Goal: Book appointment/travel/reservation

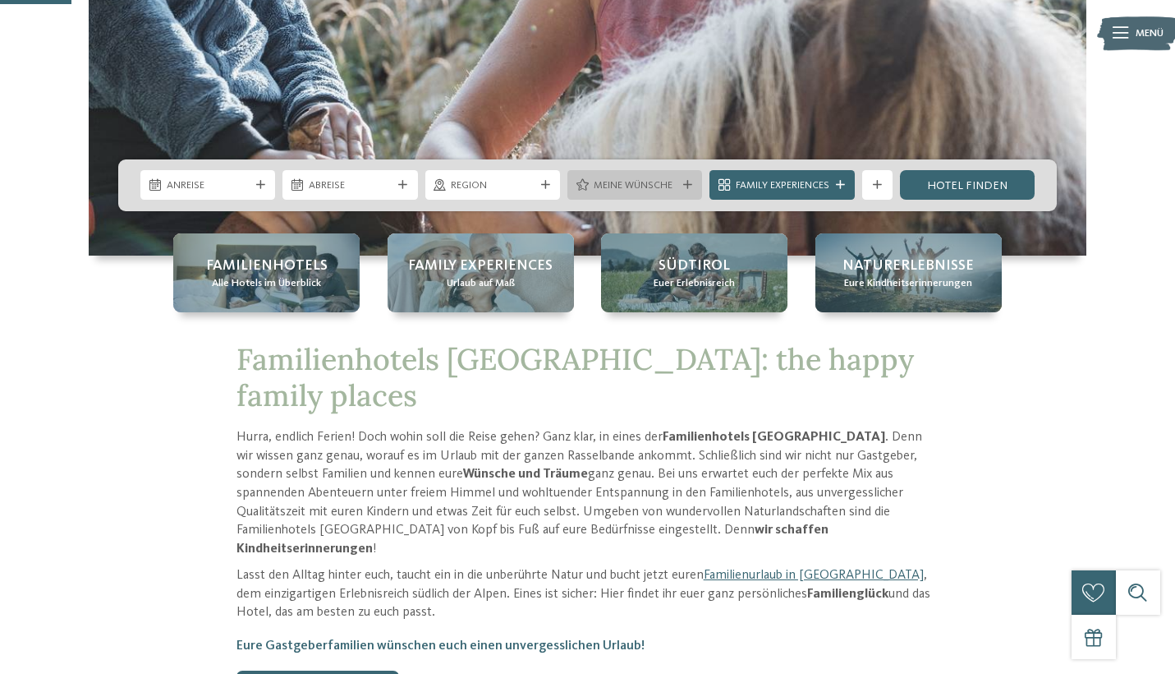
click at [645, 186] on span "Meine Wünsche" at bounding box center [635, 185] width 83 height 15
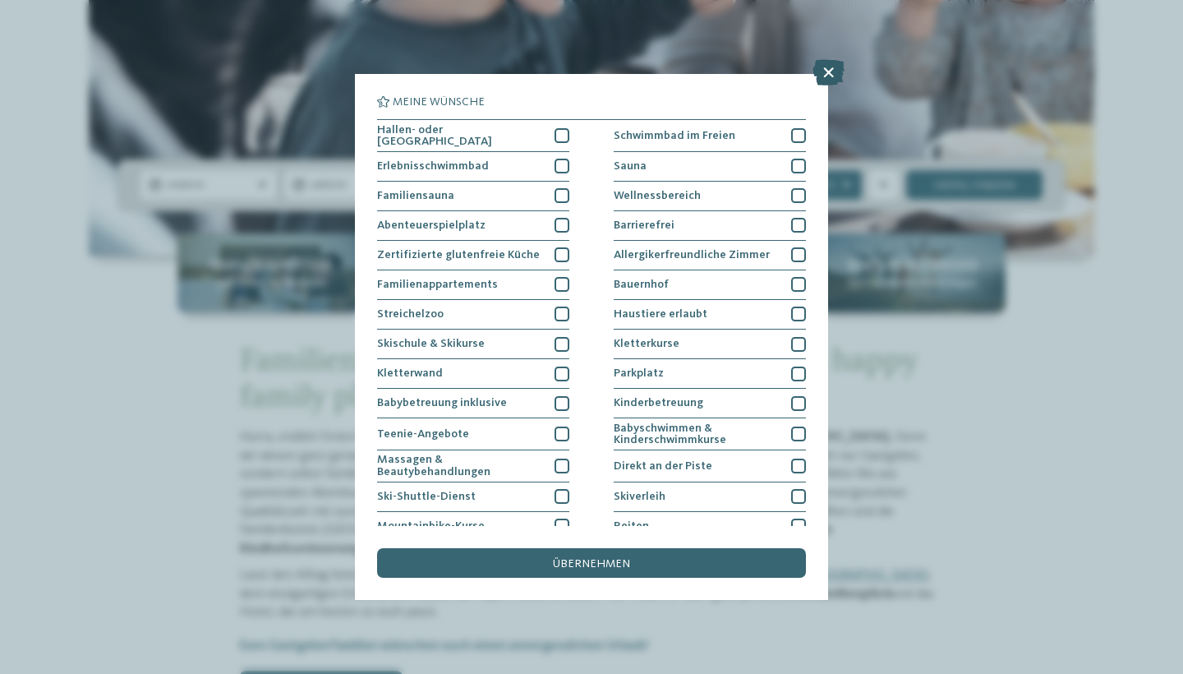
click at [829, 79] on icon at bounding box center [828, 72] width 32 height 26
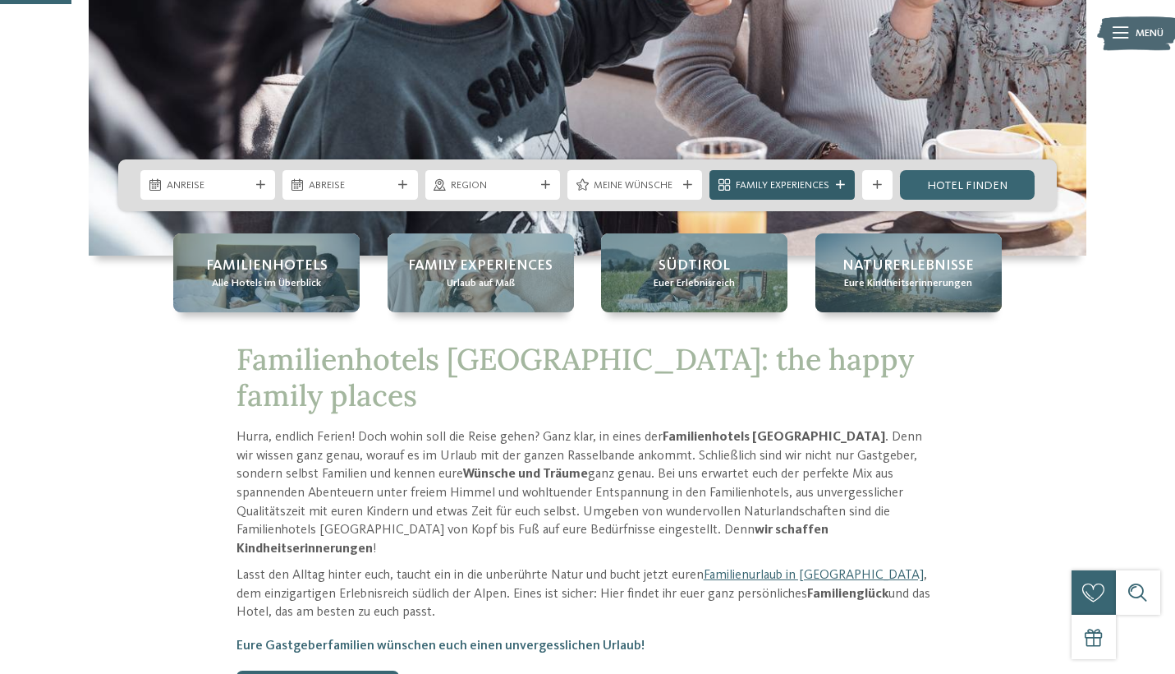
click at [803, 175] on div "Family Experiences" at bounding box center [782, 185] width 145 height 30
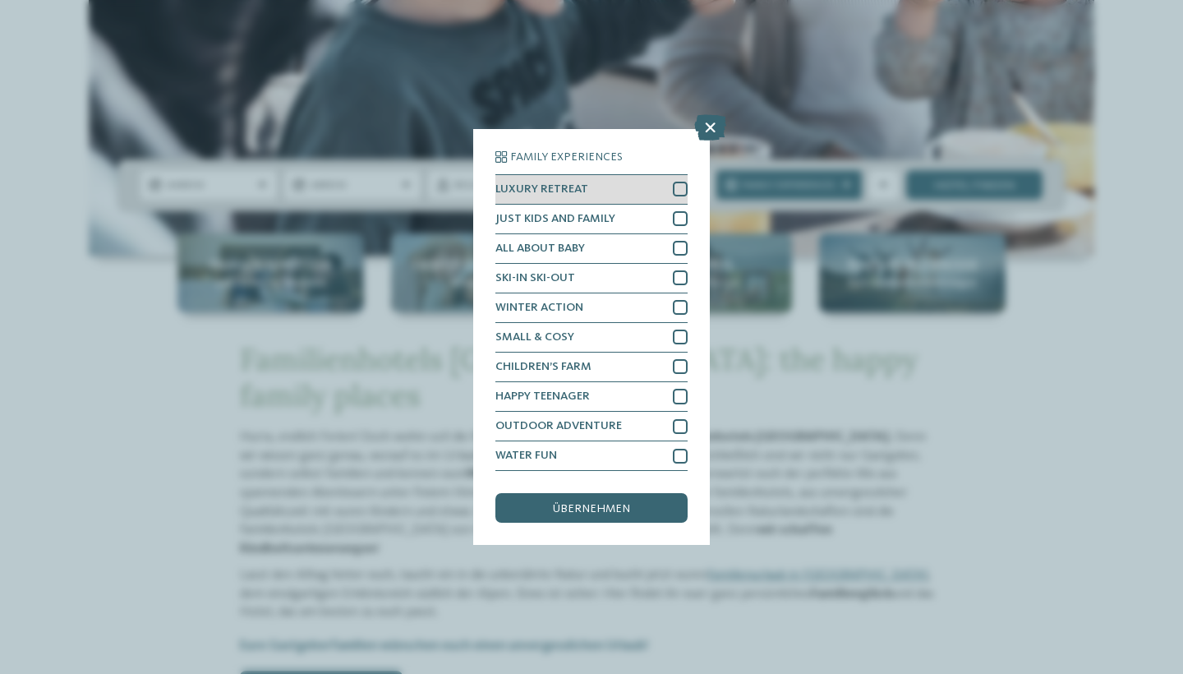
click at [665, 175] on div "LUXURY RETREAT" at bounding box center [591, 190] width 192 height 30
click at [663, 205] on div "JUST KIDS AND FAMILY" at bounding box center [591, 220] width 192 height 30
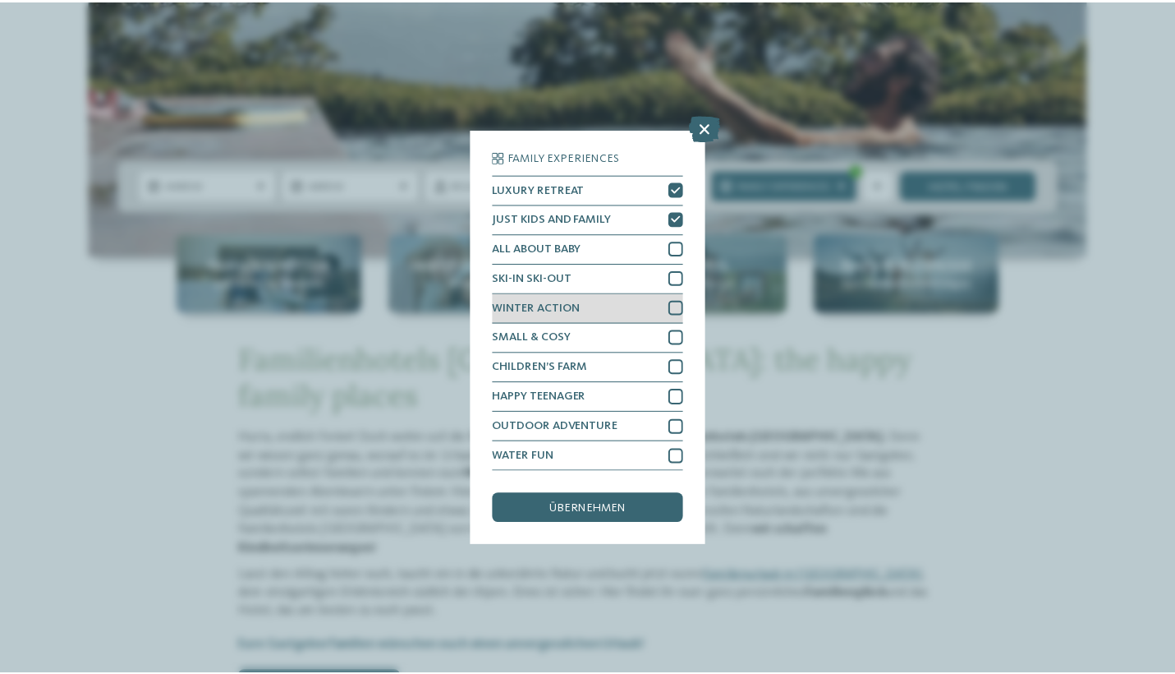
scroll to position [38, 0]
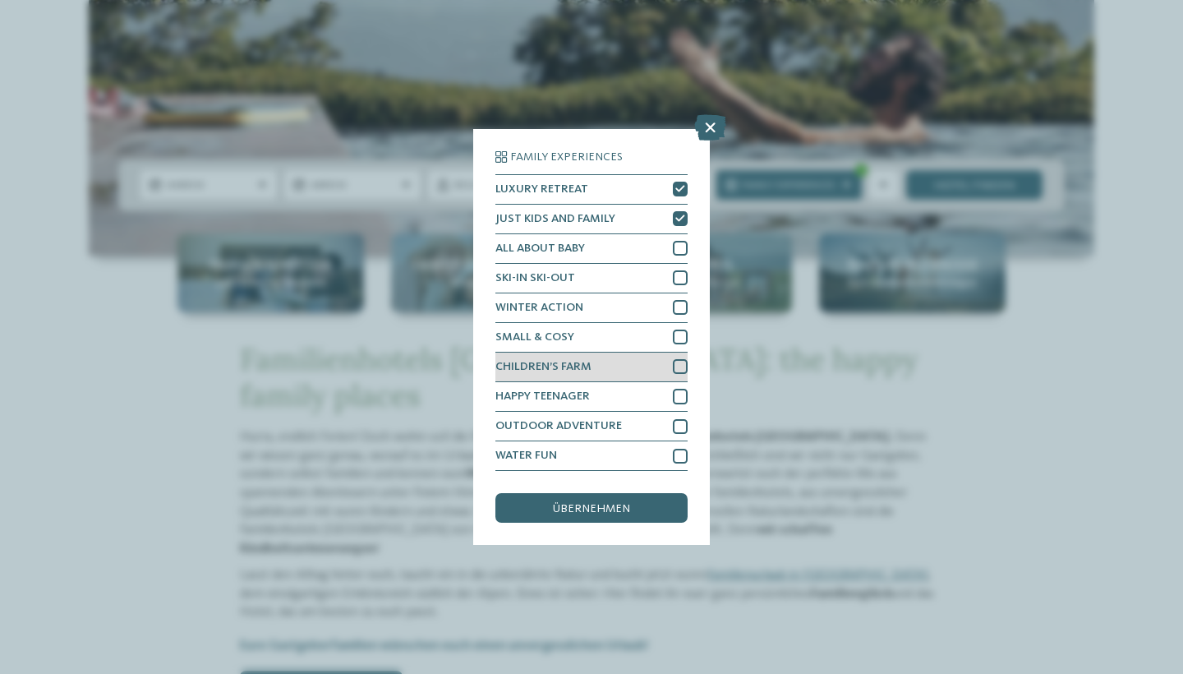
click at [627, 352] on div "CHILDREN’S FARM" at bounding box center [591, 367] width 192 height 30
click at [591, 503] on span "übernehmen" at bounding box center [591, 509] width 77 height 12
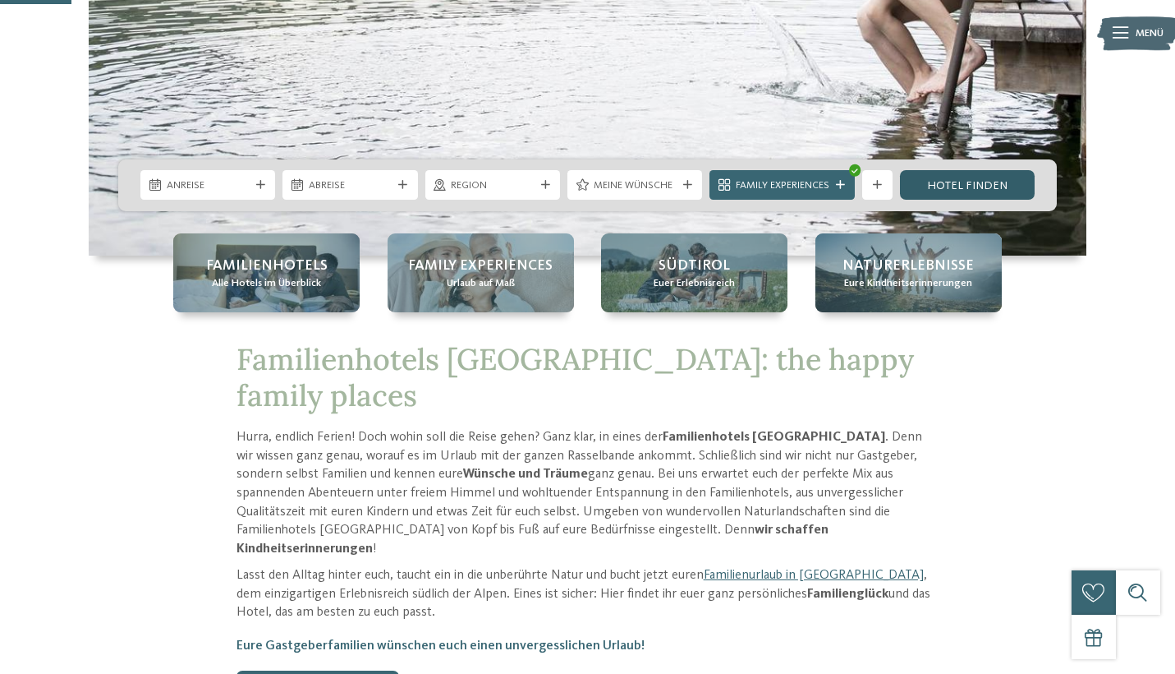
click at [961, 186] on link "Hotel finden" at bounding box center [967, 185] width 135 height 30
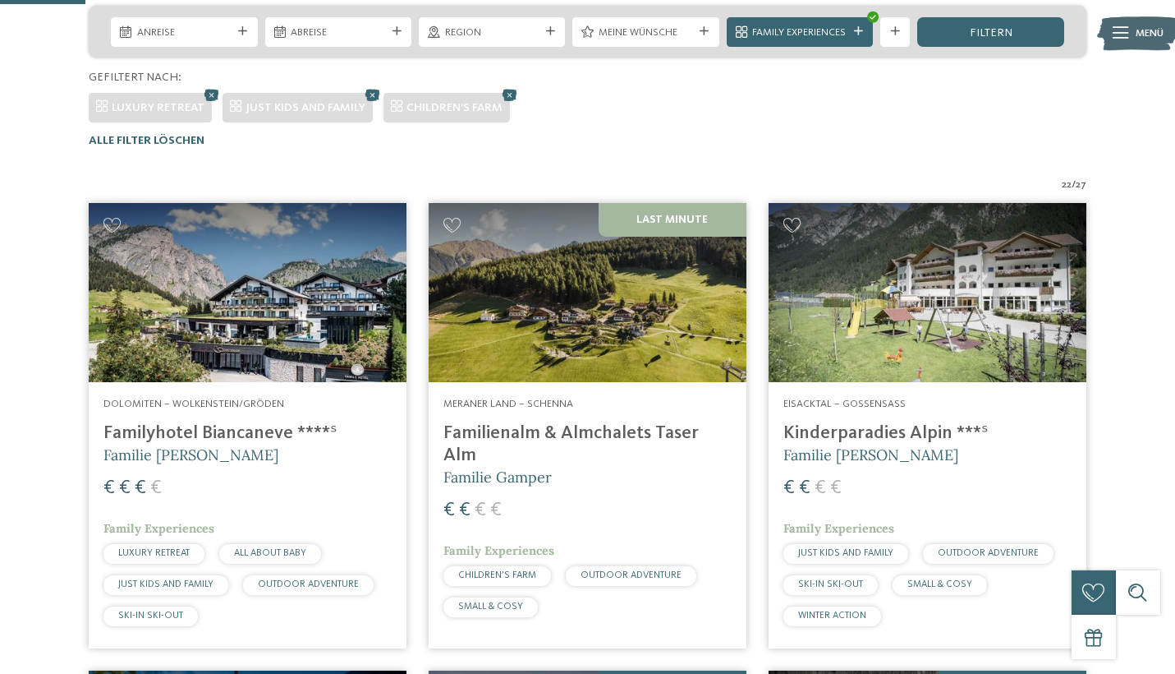
scroll to position [316, 0]
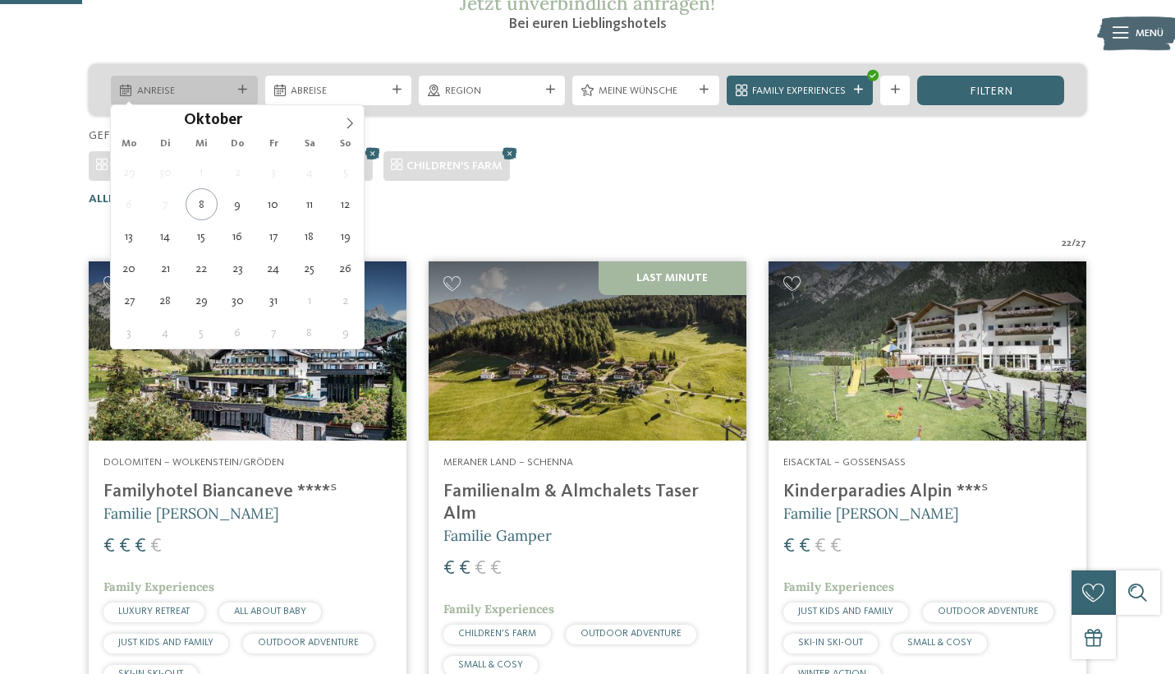
type div "10.10.2025"
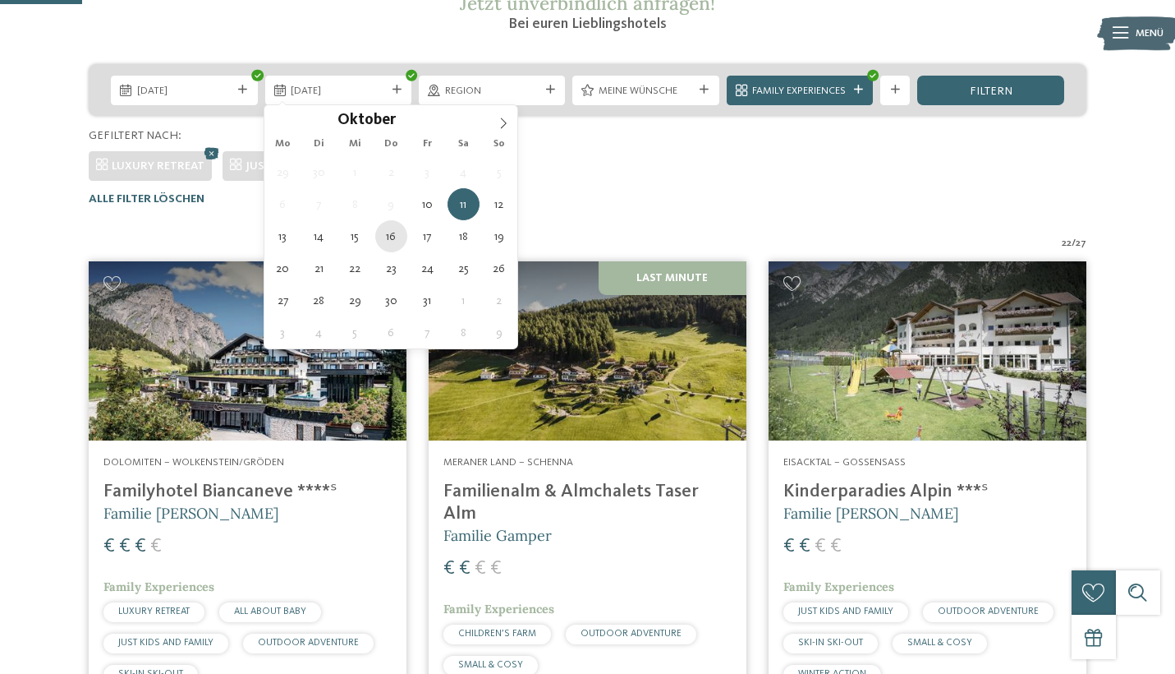
type div "16.10.2025"
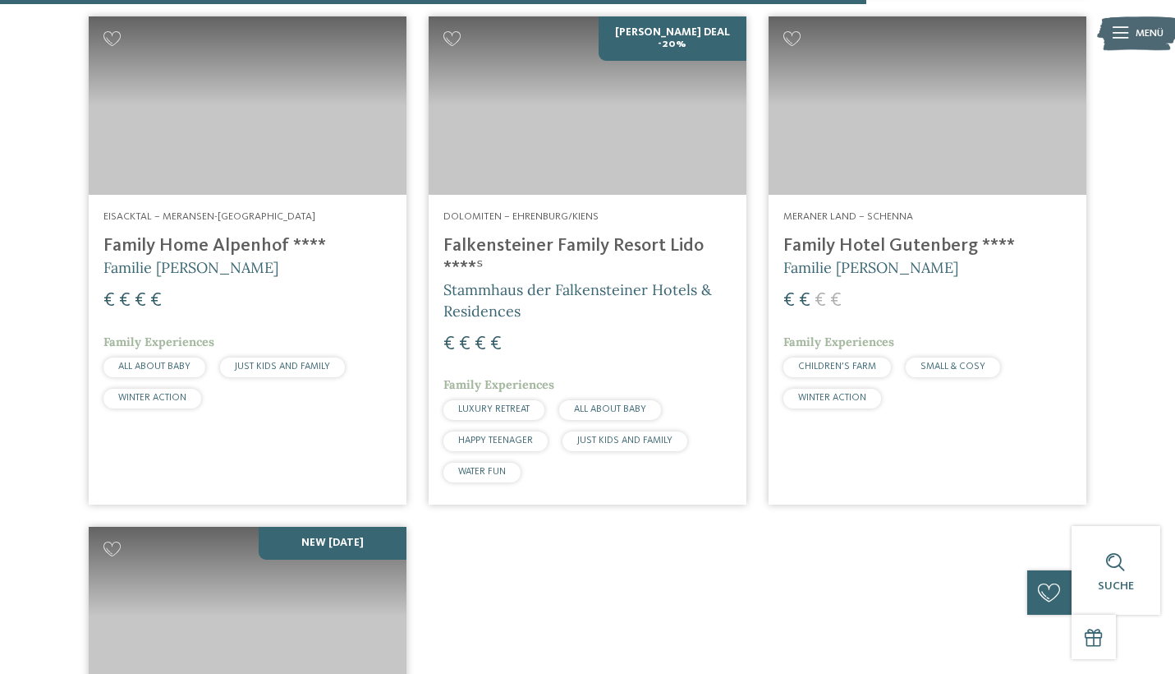
scroll to position [3350, 0]
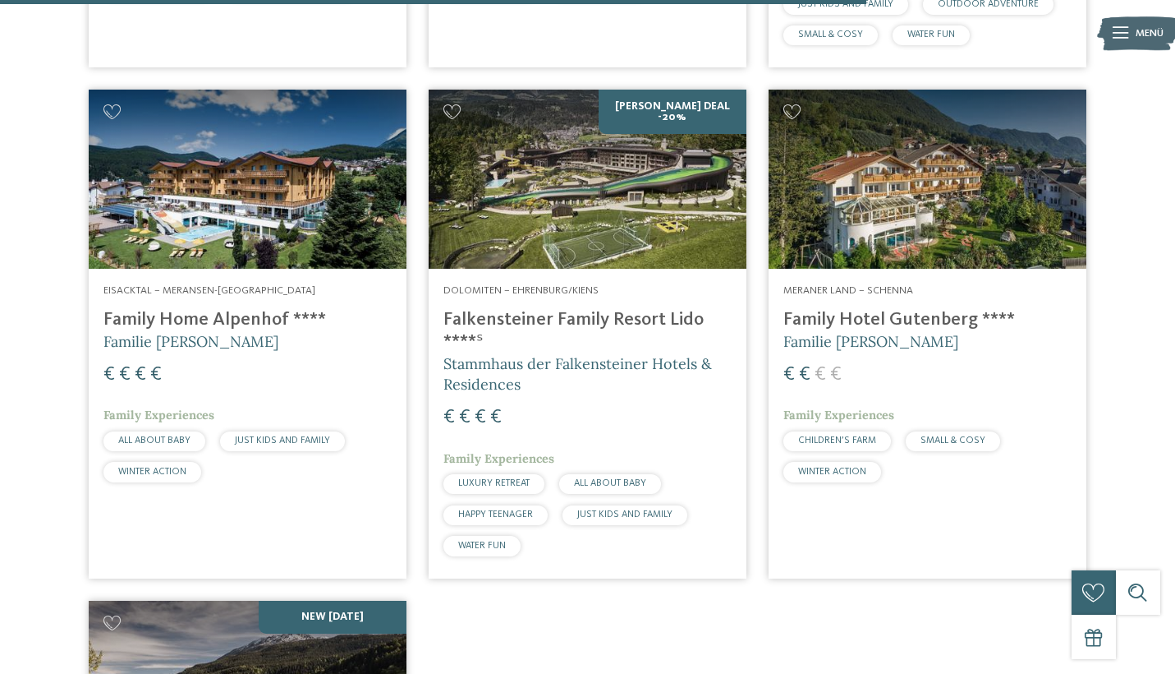
click at [572, 309] on h4 "Falkensteiner Family Resort Lido ****ˢ" at bounding box center [588, 331] width 288 height 44
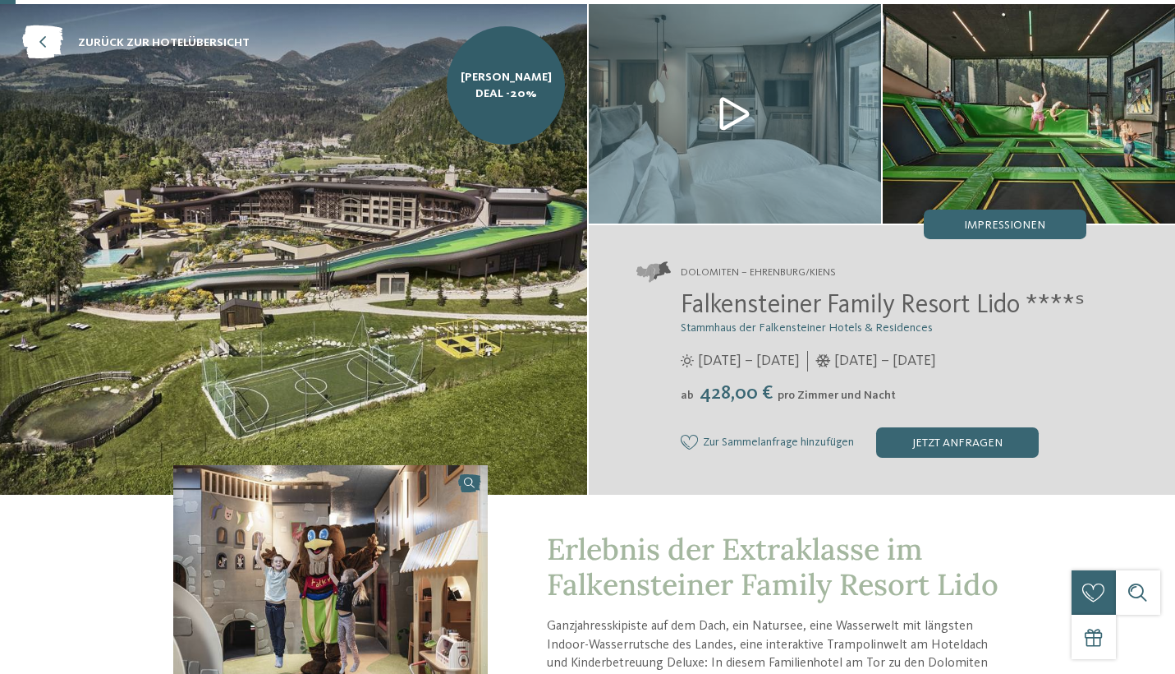
scroll to position [73, 0]
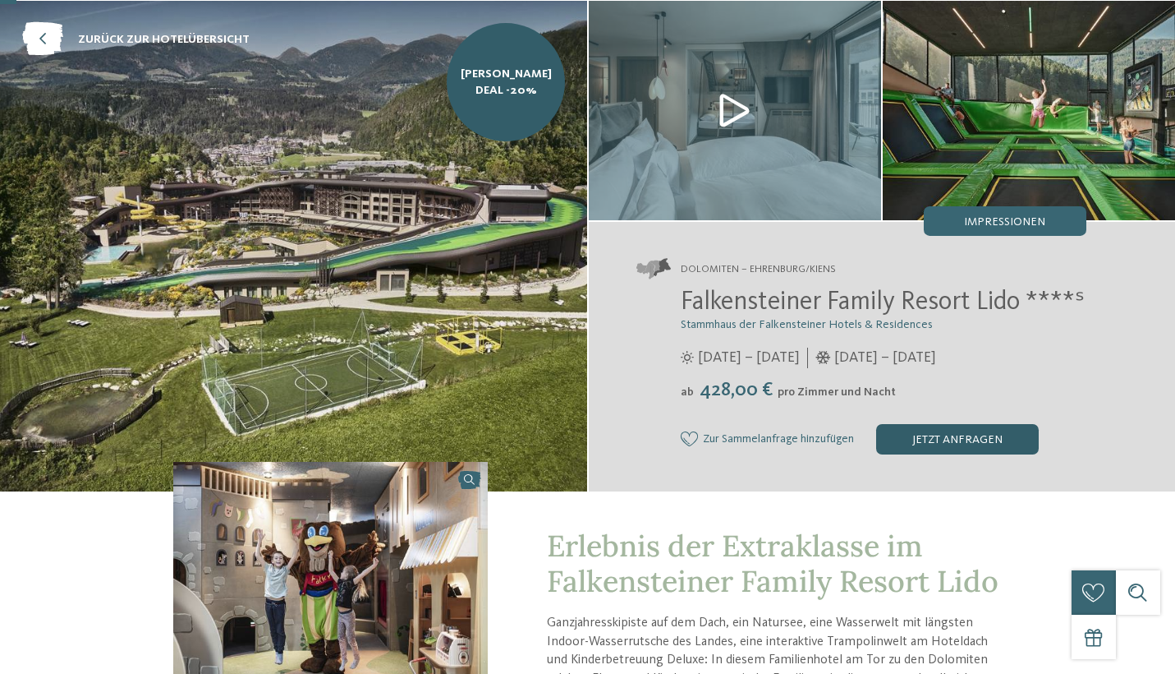
click at [924, 453] on div "jetzt anfragen" at bounding box center [957, 439] width 163 height 30
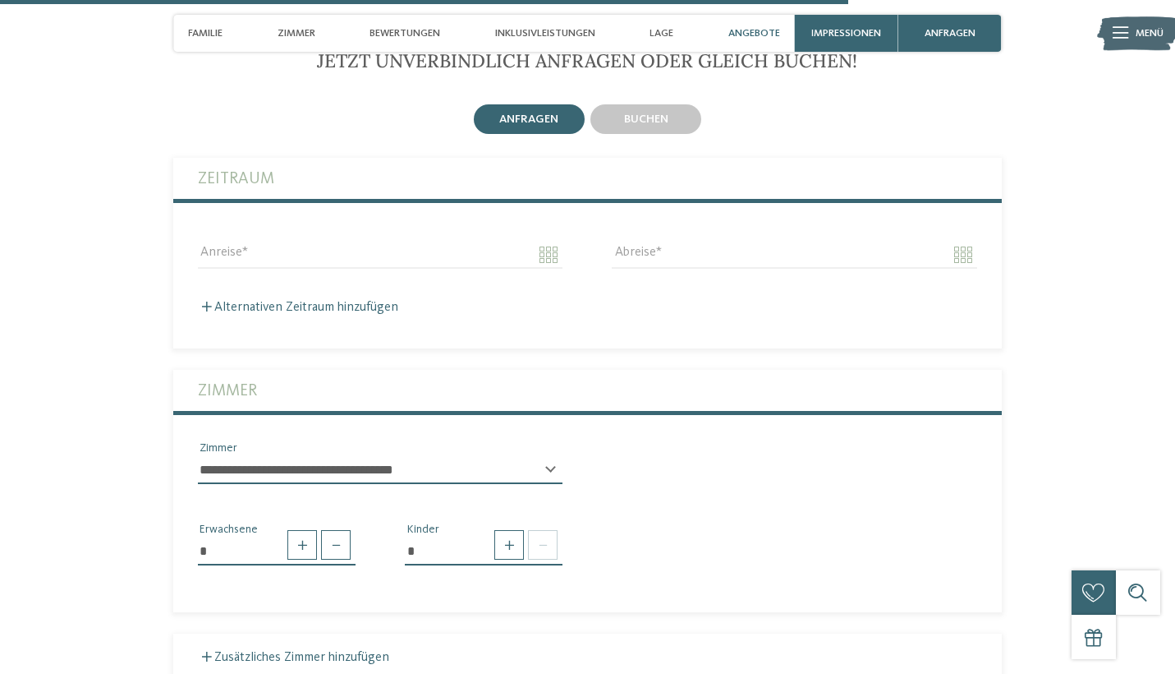
scroll to position [3681, 0]
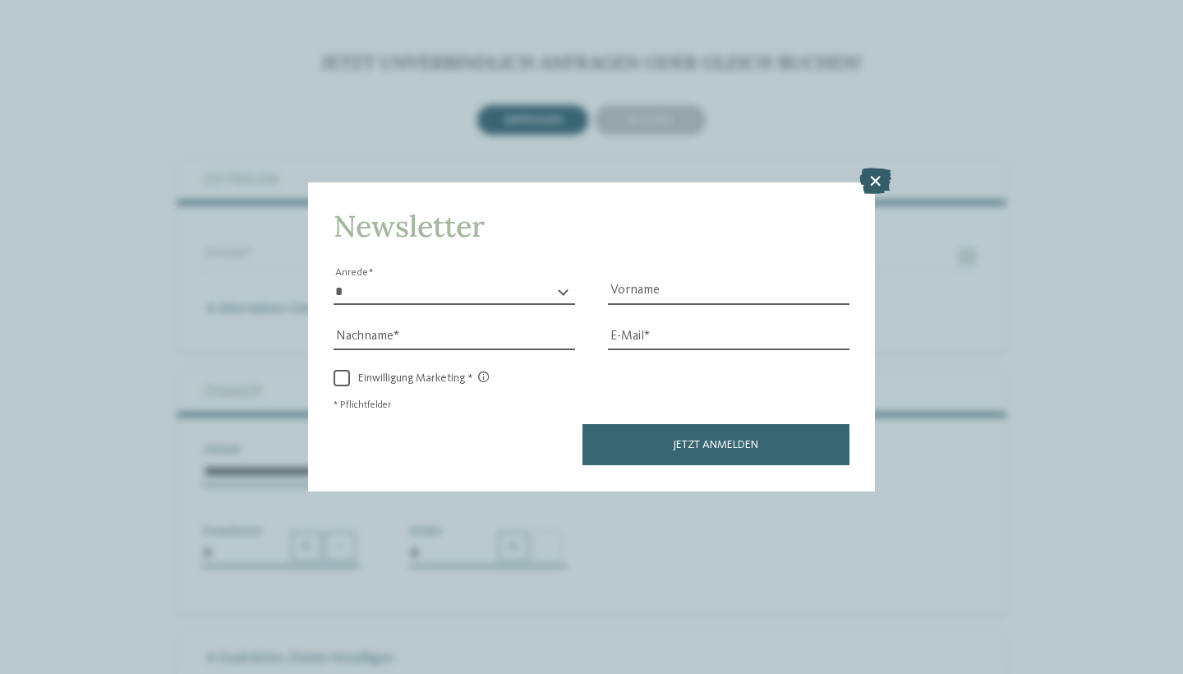
click at [881, 168] on icon at bounding box center [875, 181] width 32 height 26
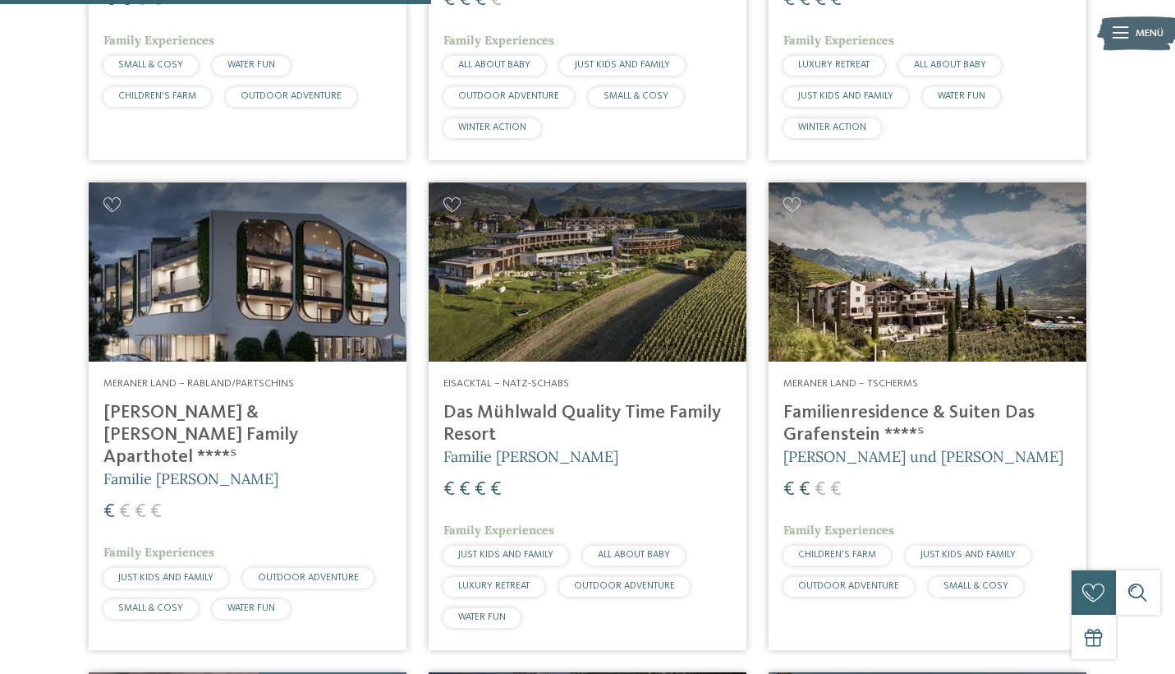
scroll to position [1332, 0]
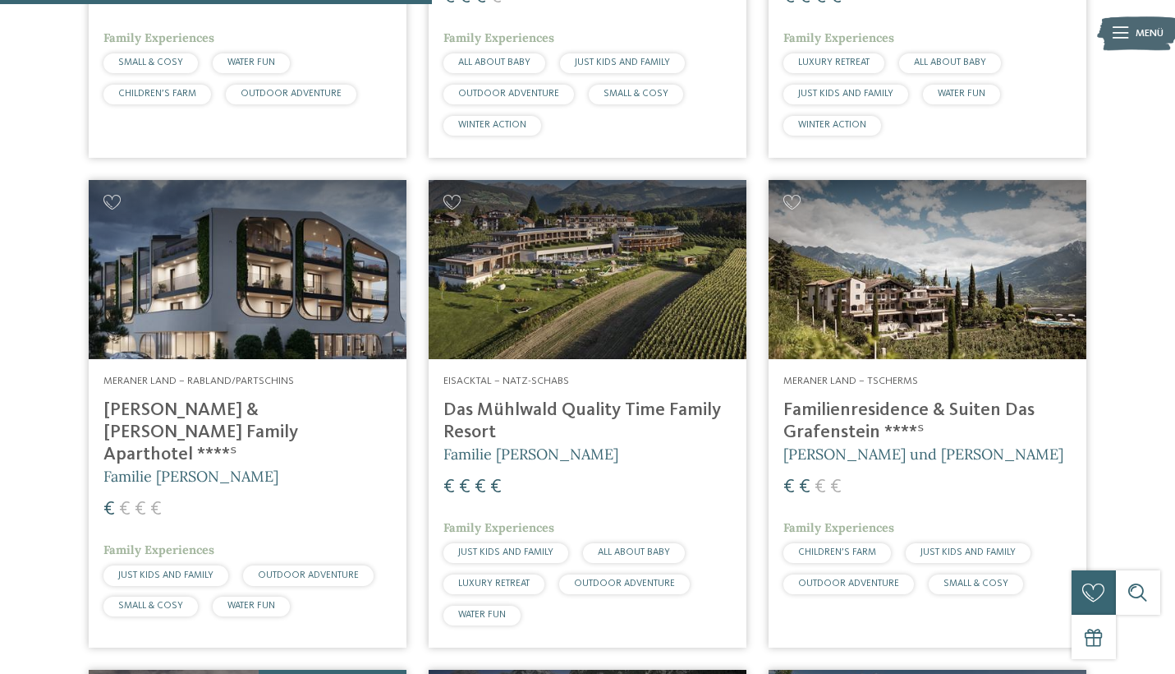
click at [656, 302] on img at bounding box center [588, 269] width 318 height 179
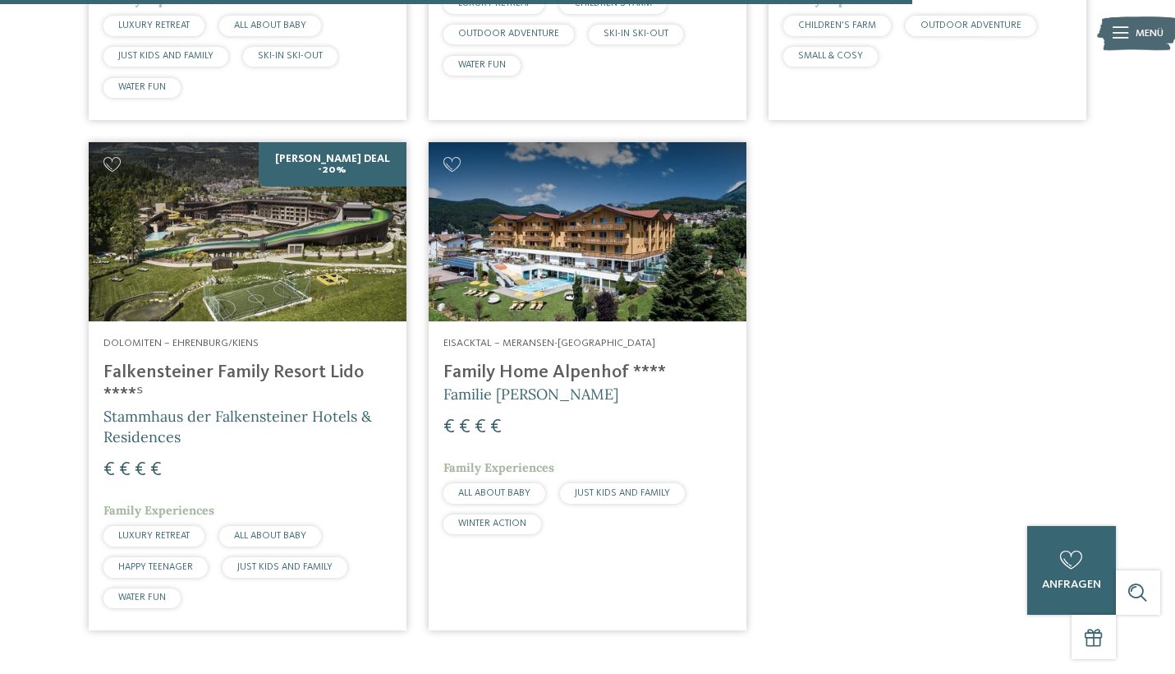
scroll to position [2818, 0]
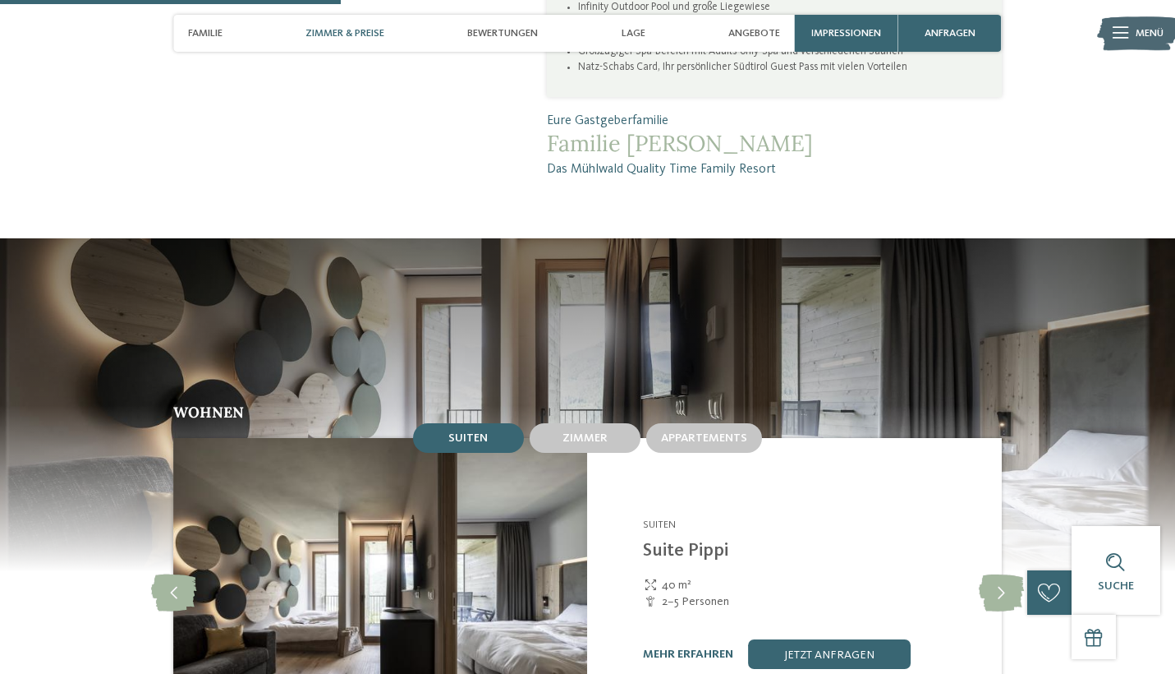
scroll to position [1576, 0]
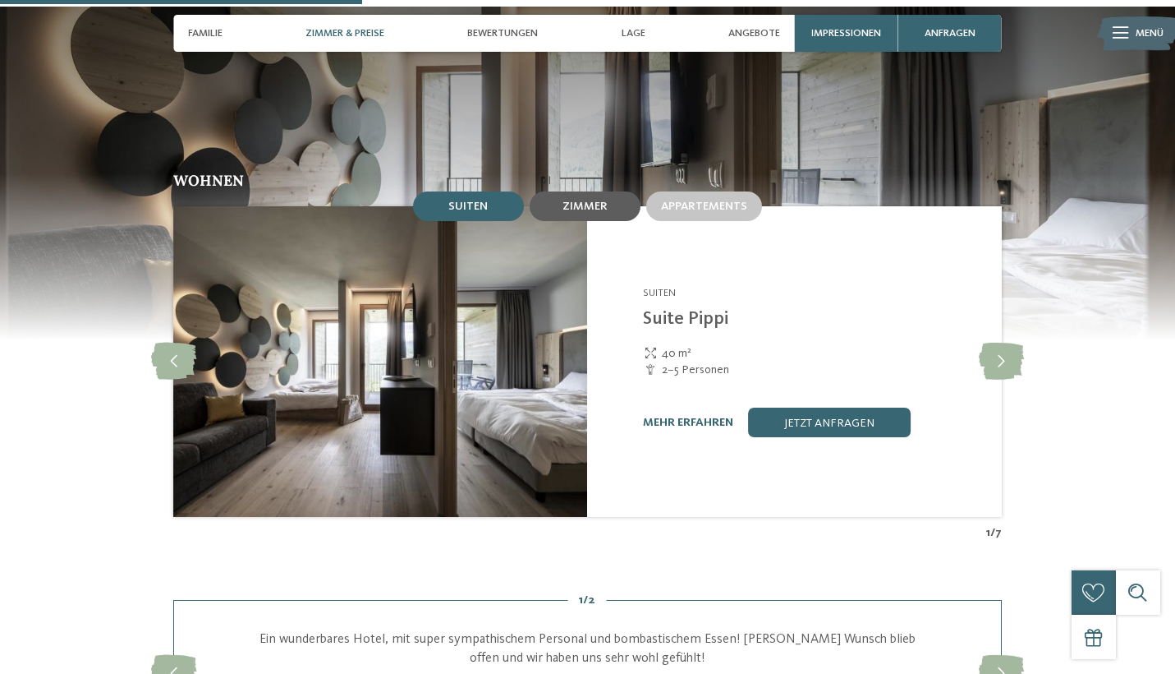
click at [564, 200] on span "Zimmer" at bounding box center [585, 206] width 45 height 12
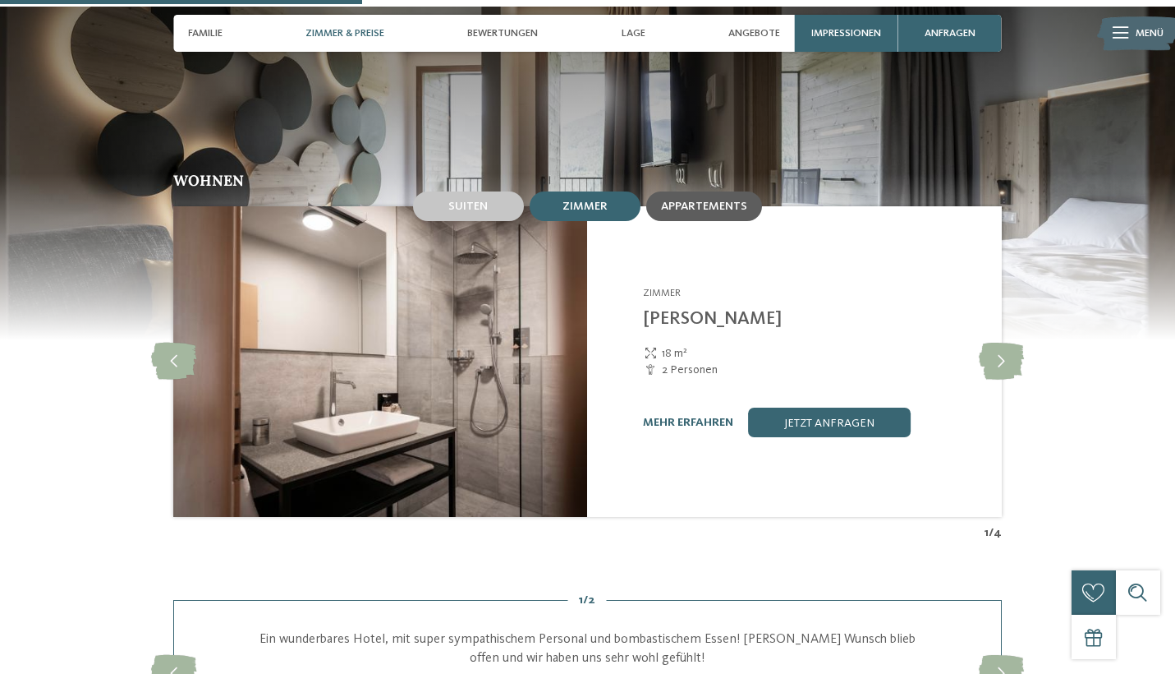
click at [692, 200] on span "Appartements" at bounding box center [704, 206] width 86 height 12
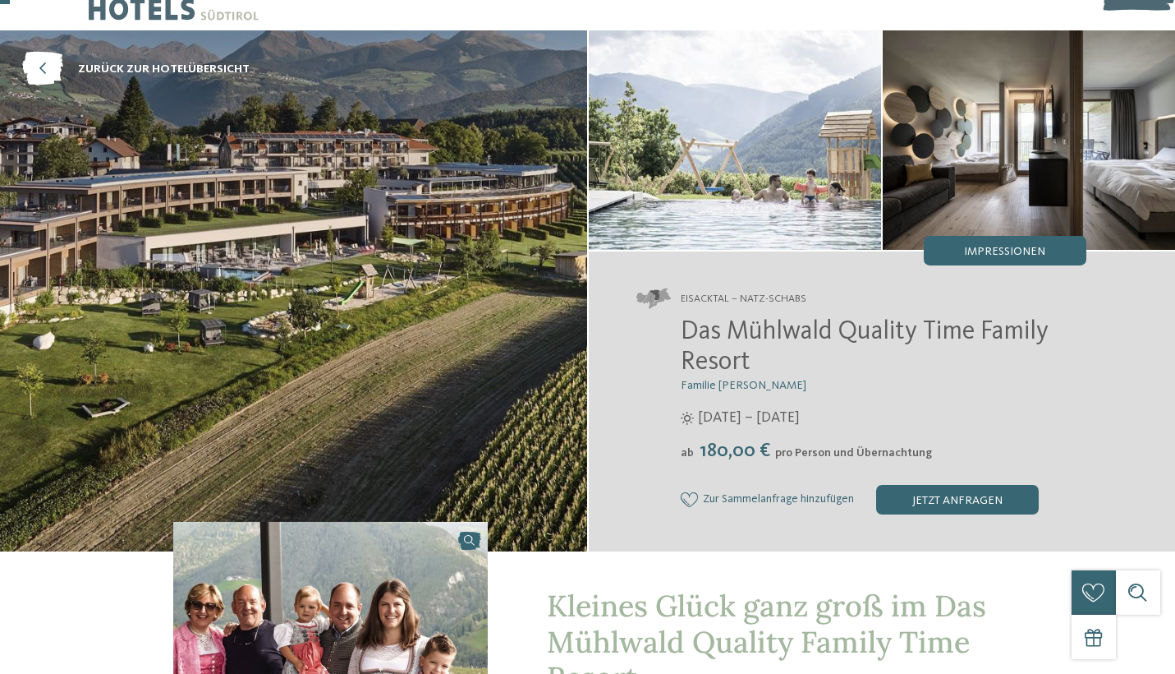
scroll to position [57, 0]
